Goal: Task Accomplishment & Management: Manage account settings

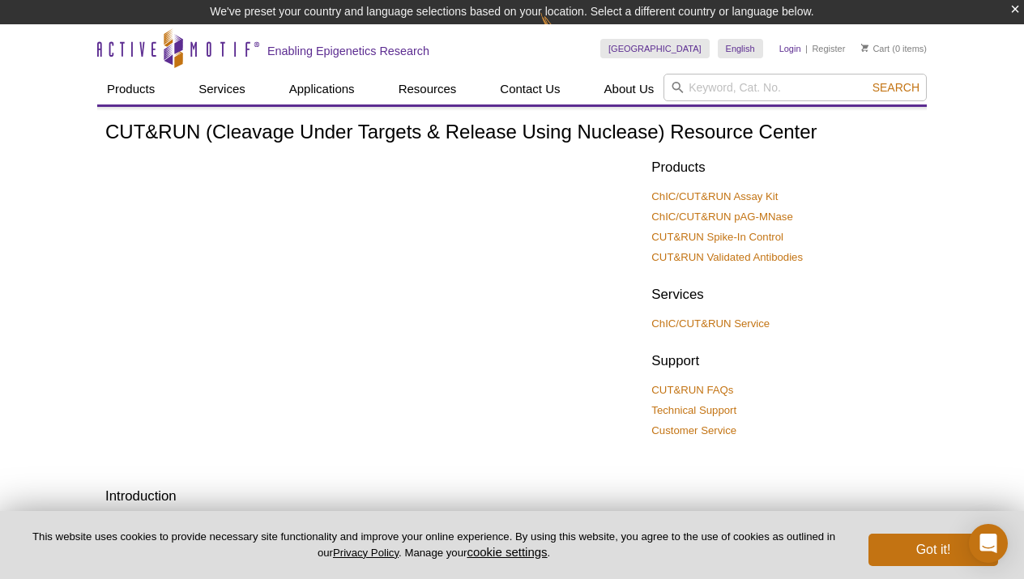
click at [790, 49] on link "Login" at bounding box center [790, 48] width 22 height 11
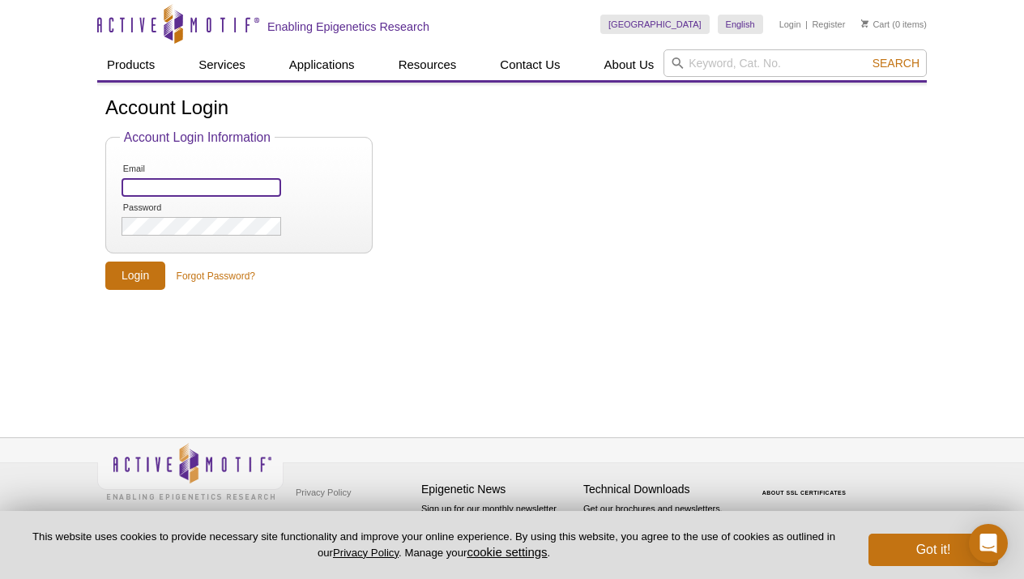
click at [203, 188] on input "Email" at bounding box center [201, 187] width 160 height 19
click at [198, 188] on input "Email" at bounding box center [201, 187] width 160 height 19
drag, startPoint x: 219, startPoint y: 185, endPoint x: 121, endPoint y: 185, distance: 98.8
click at [121, 185] on input "account." at bounding box center [201, 187] width 160 height 19
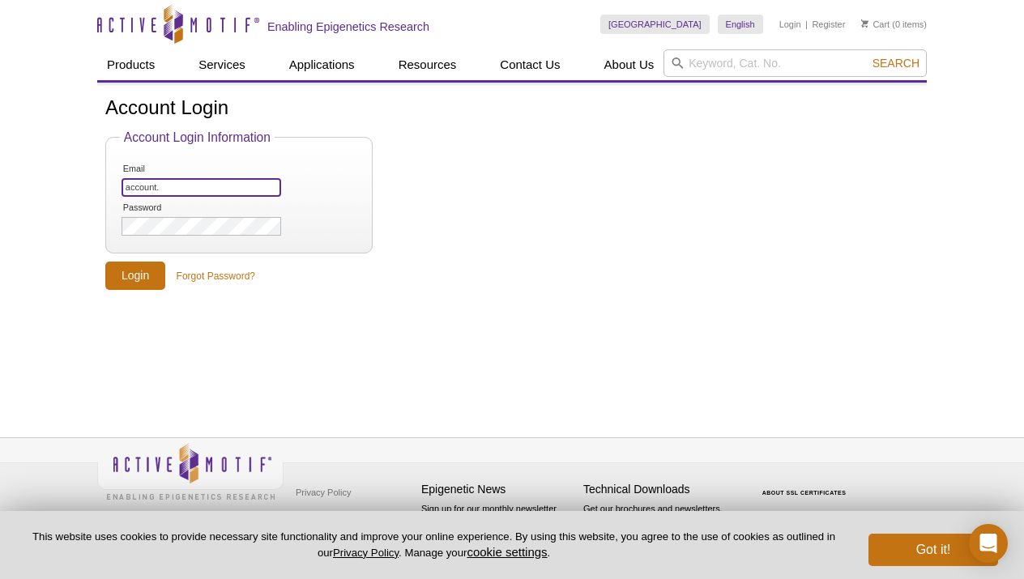
paste input "accounts.payable@libd.org"
type input "accounts.payable@libd.org"
click at [126, 275] on input "Login" at bounding box center [135, 276] width 60 height 28
